Goal: Task Accomplishment & Management: Manage account settings

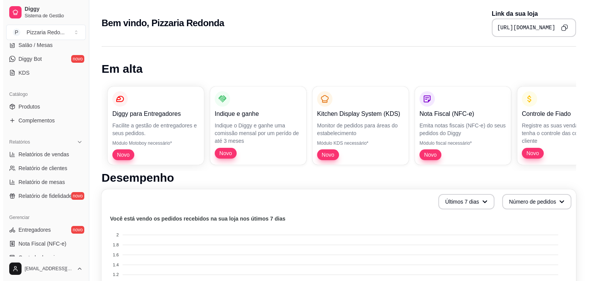
scroll to position [155, 0]
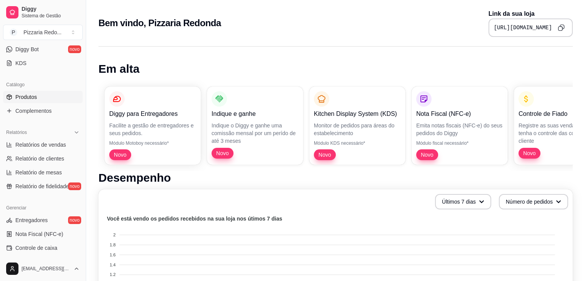
click at [42, 94] on link "Produtos" at bounding box center [43, 97] width 80 height 12
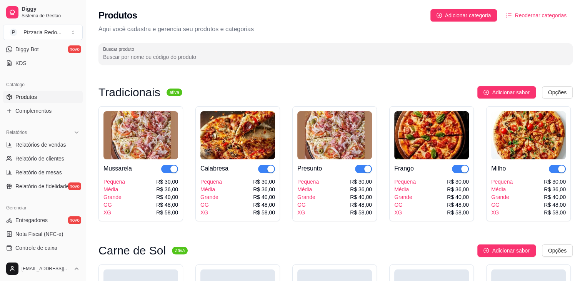
click at [151, 137] on img at bounding box center [141, 135] width 75 height 48
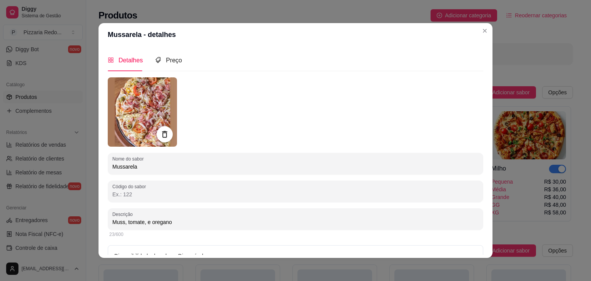
click at [157, 137] on div at bounding box center [165, 134] width 16 height 16
click at [164, 134] on icon at bounding box center [164, 134] width 5 height 7
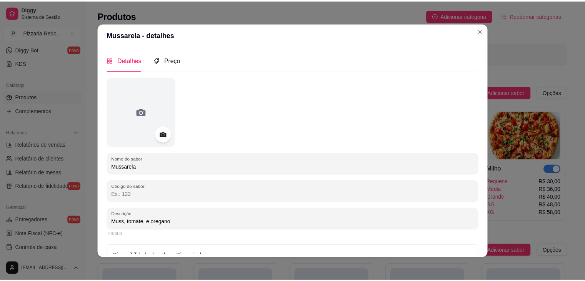
scroll to position [48, 0]
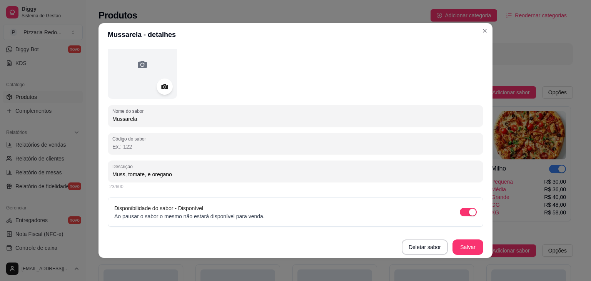
click at [453, 248] on button "Salvar" at bounding box center [468, 246] width 31 height 15
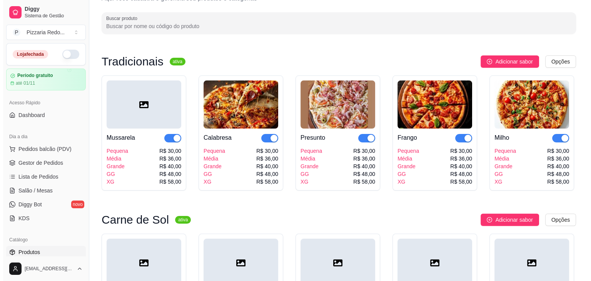
scroll to position [30, 0]
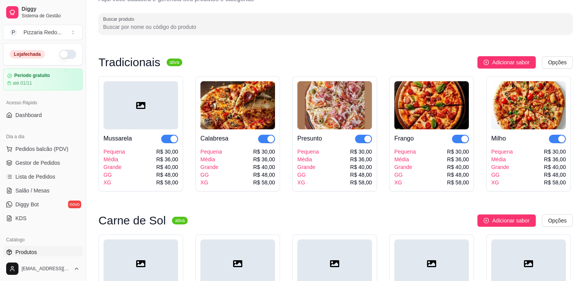
click at [219, 116] on img at bounding box center [238, 105] width 75 height 48
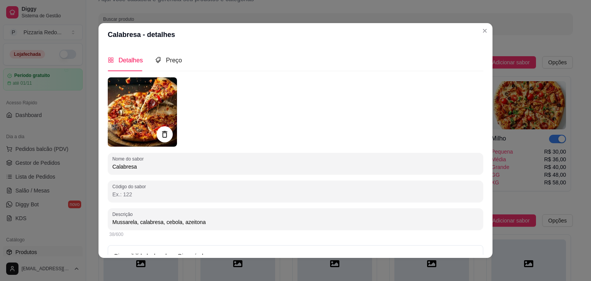
click at [163, 130] on icon at bounding box center [164, 134] width 9 height 9
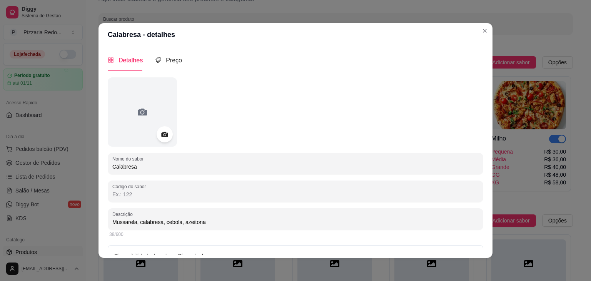
scroll to position [48, 0]
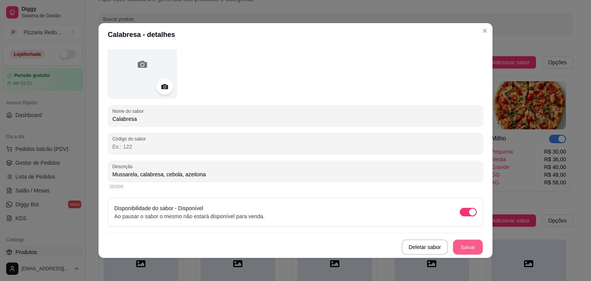
click at [471, 249] on button "Salvar" at bounding box center [468, 247] width 30 height 15
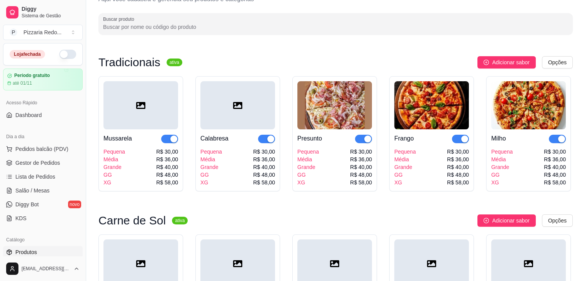
click at [349, 117] on img at bounding box center [335, 105] width 75 height 48
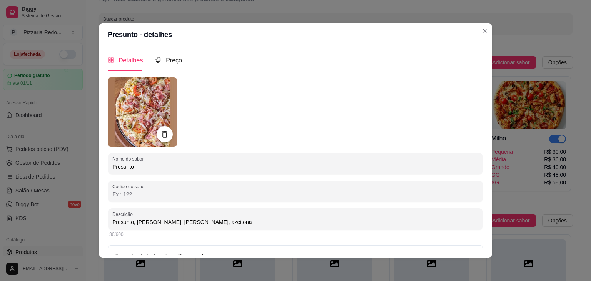
click at [167, 139] on div at bounding box center [165, 134] width 16 height 16
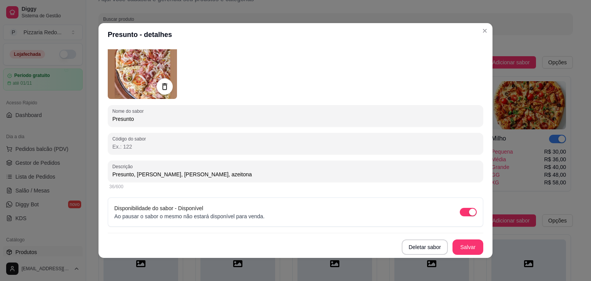
click at [162, 89] on icon at bounding box center [164, 86] width 5 height 7
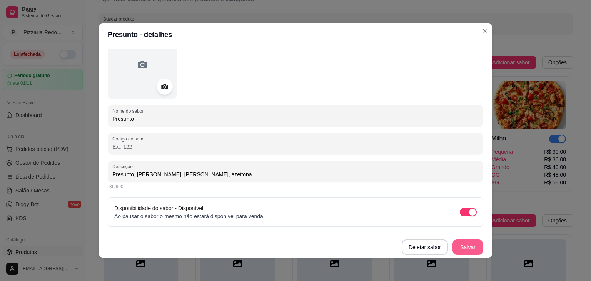
click at [460, 243] on button "Salvar" at bounding box center [468, 246] width 31 height 15
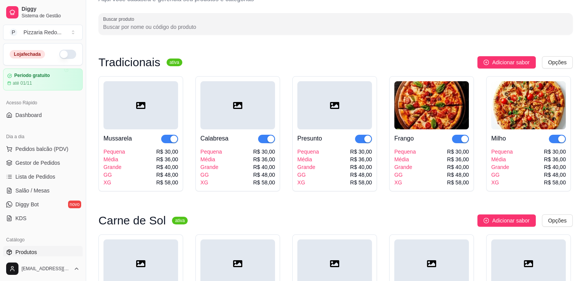
click at [436, 104] on img at bounding box center [431, 105] width 75 height 48
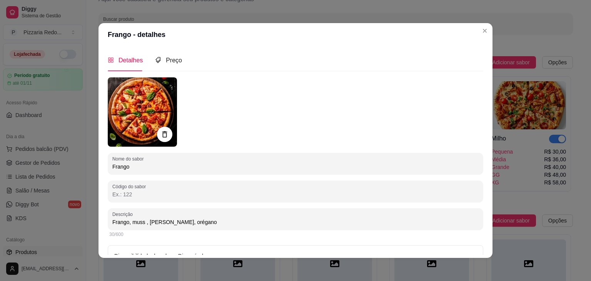
drag, startPoint x: 158, startPoint y: 133, endPoint x: 172, endPoint y: 140, distance: 15.3
click at [172, 140] on img at bounding box center [142, 111] width 69 height 69
click at [165, 137] on icon at bounding box center [164, 134] width 9 height 9
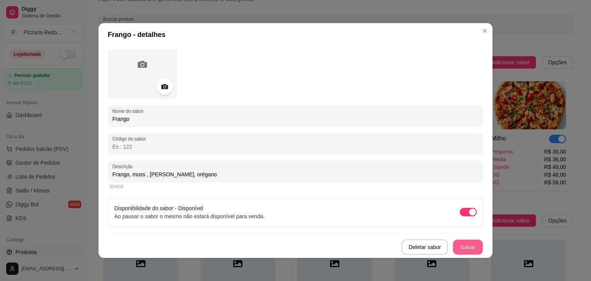
click at [468, 252] on button "Salvar" at bounding box center [468, 247] width 30 height 15
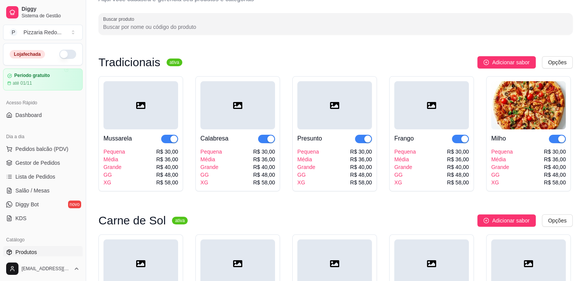
click at [530, 110] on img at bounding box center [528, 105] width 75 height 48
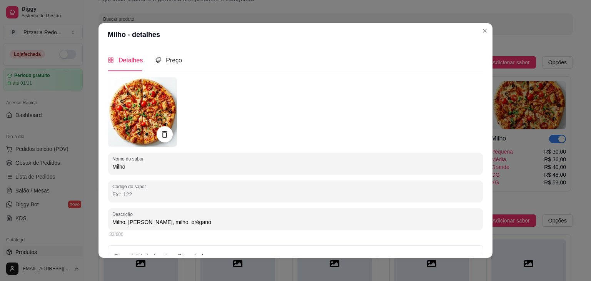
click at [162, 132] on icon at bounding box center [164, 134] width 5 height 7
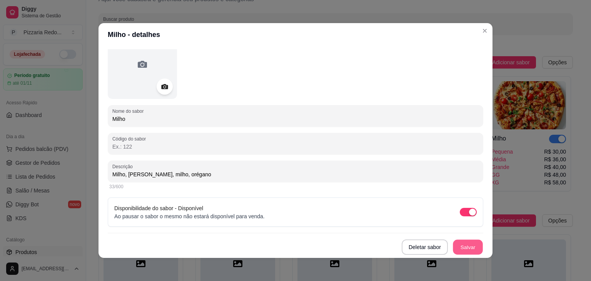
click at [463, 250] on button "Salvar" at bounding box center [468, 247] width 30 height 15
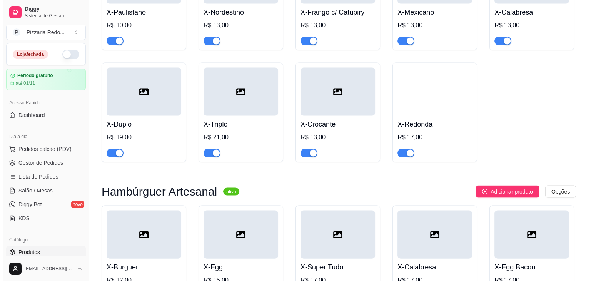
scroll to position [1604, 0]
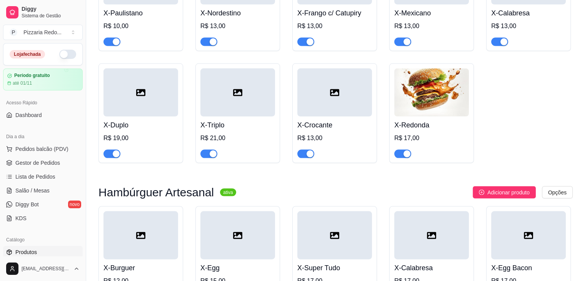
click at [428, 80] on img at bounding box center [431, 93] width 75 height 48
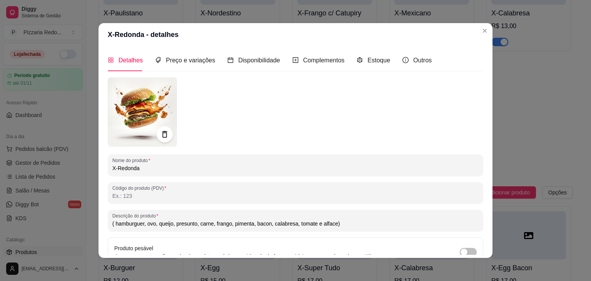
click at [160, 134] on icon at bounding box center [164, 134] width 9 height 9
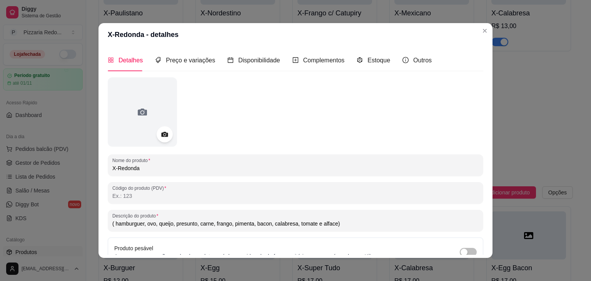
scroll to position [75, 0]
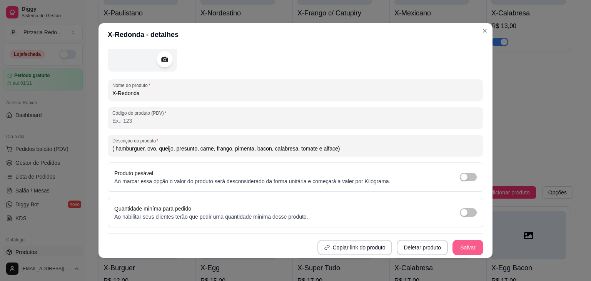
click at [466, 244] on button "Salvar" at bounding box center [468, 247] width 31 height 15
